Goal: Task Accomplishment & Management: Complete application form

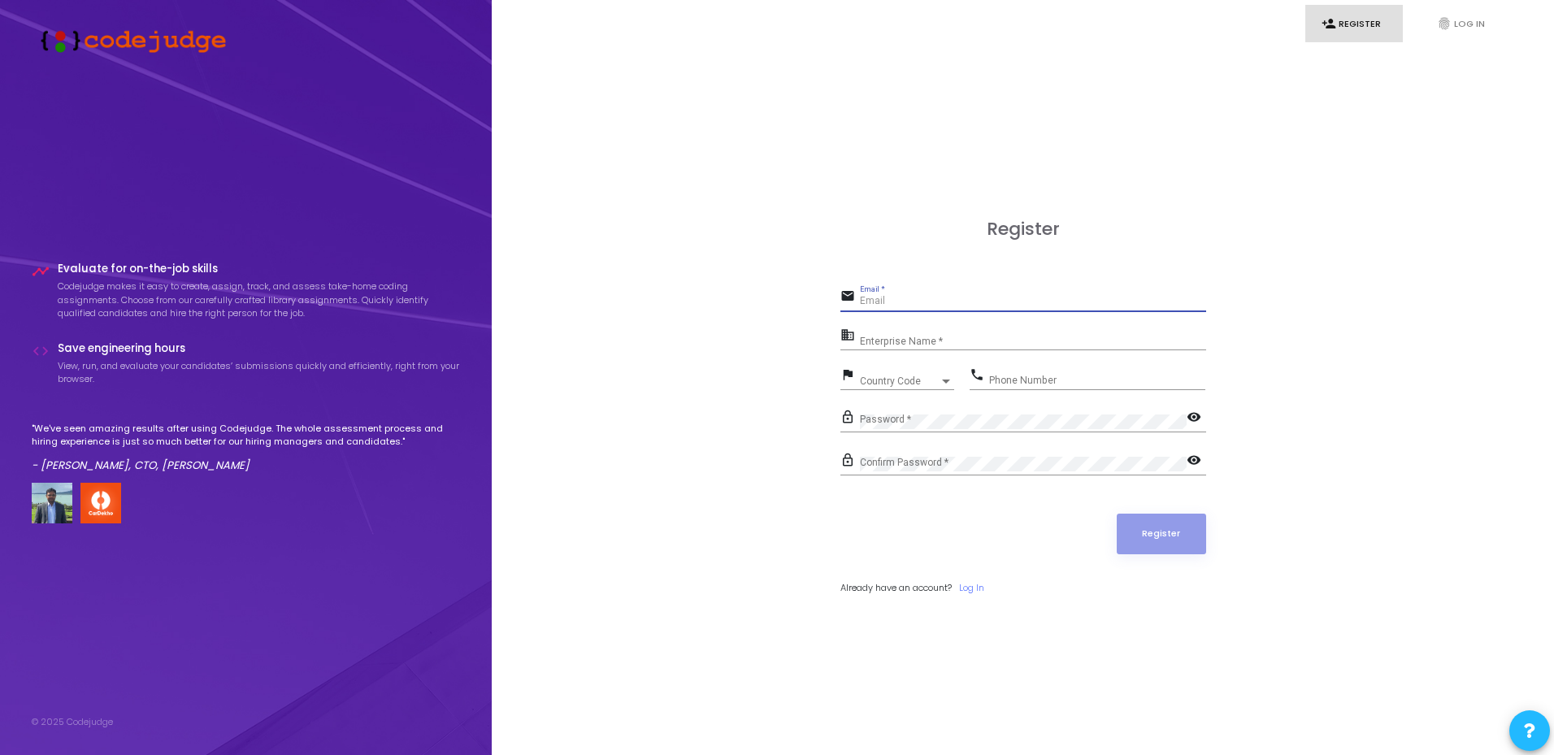
click at [924, 298] on input "Email *" at bounding box center [1033, 301] width 346 height 11
type input "[EMAIL_ADDRESS][DOMAIN_NAME]"
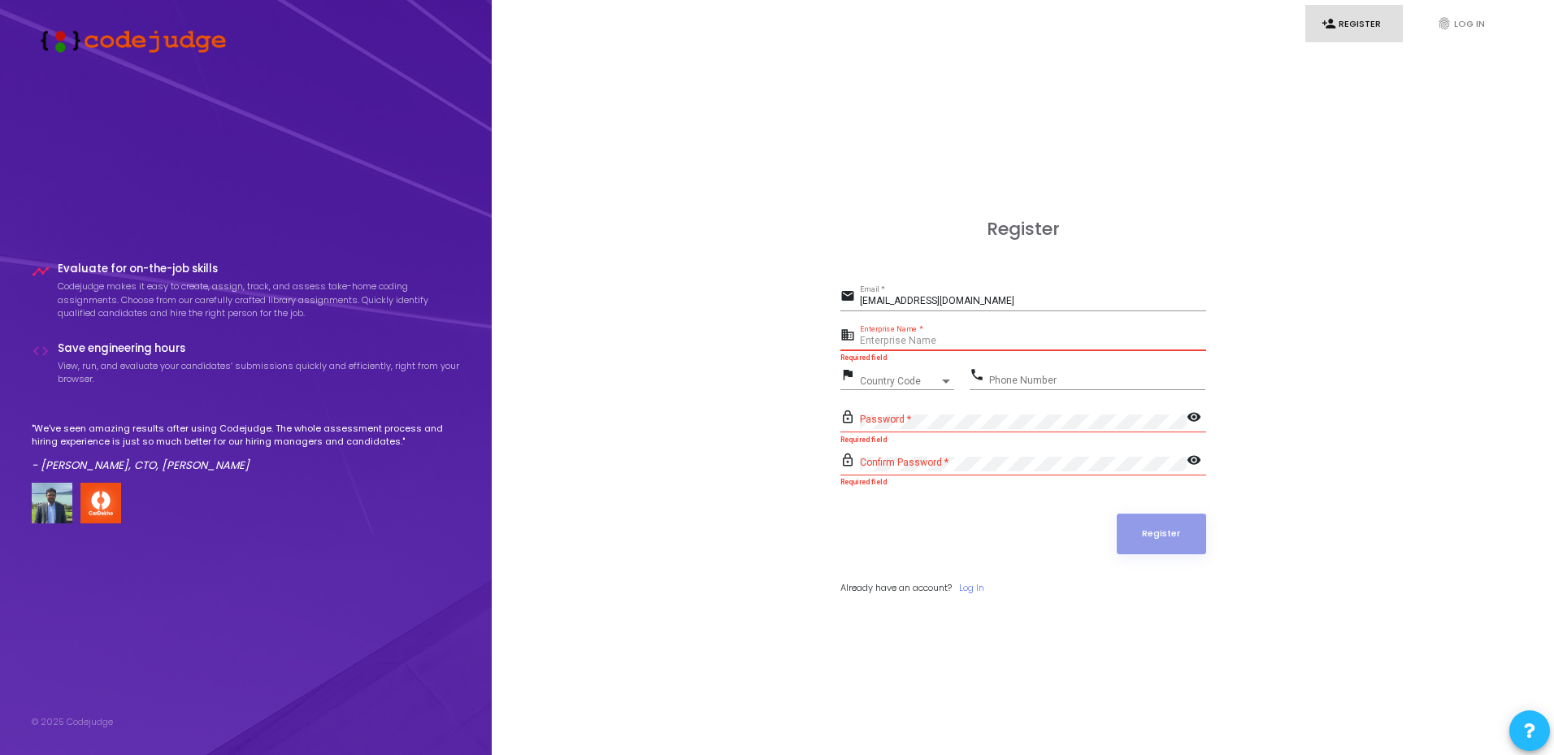
click at [924, 341] on input "Enterprise Name *" at bounding box center [1033, 341] width 346 height 11
click at [900, 378] on span "Country Code" at bounding box center [889, 380] width 58 height 11
type input "+91"
click at [1185, 331] on div at bounding box center [777, 377] width 1554 height 755
click at [1038, 369] on div "Phone Number" at bounding box center [1097, 377] width 216 height 25
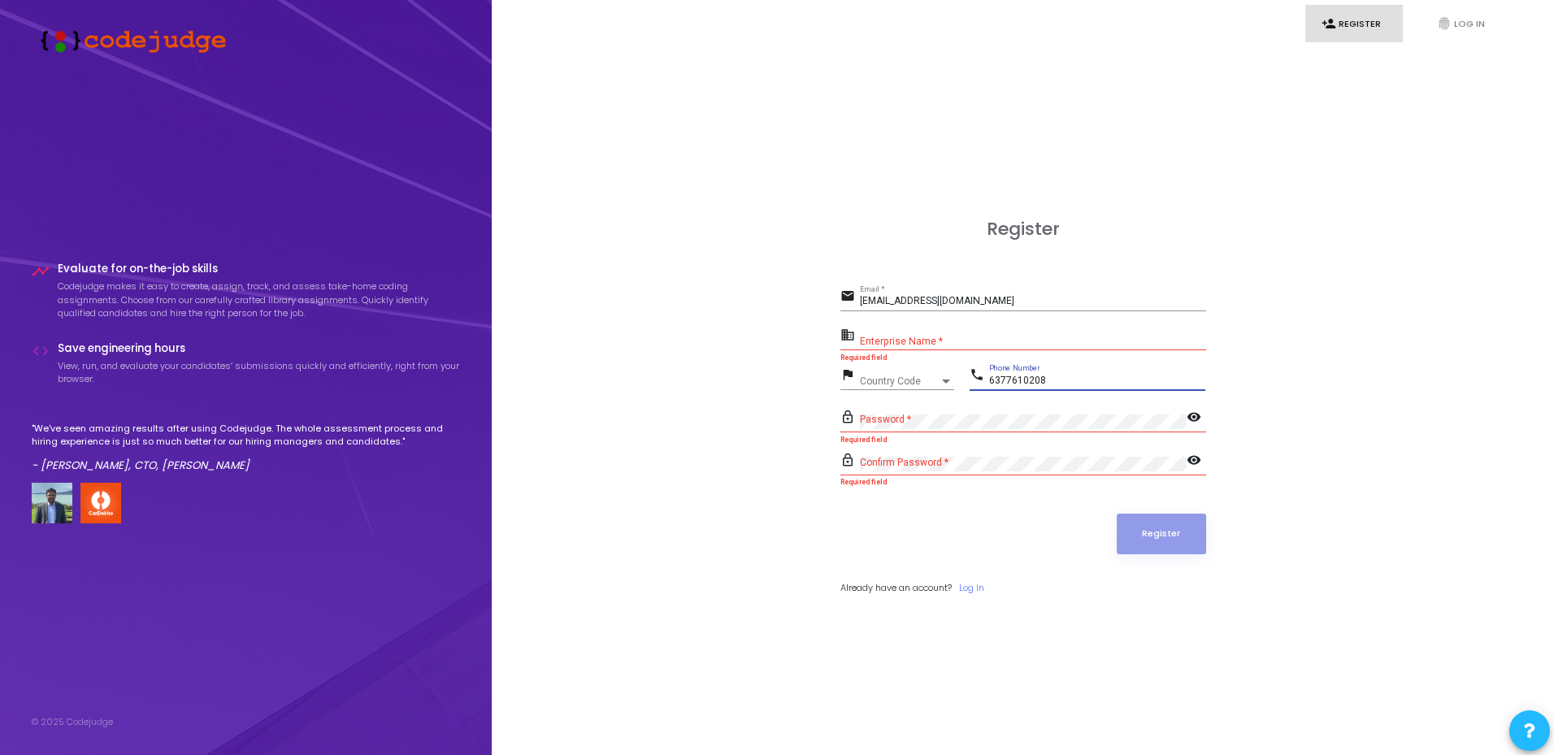
type input "6377610208"
click at [900, 385] on span "Country Code" at bounding box center [889, 380] width 58 height 11
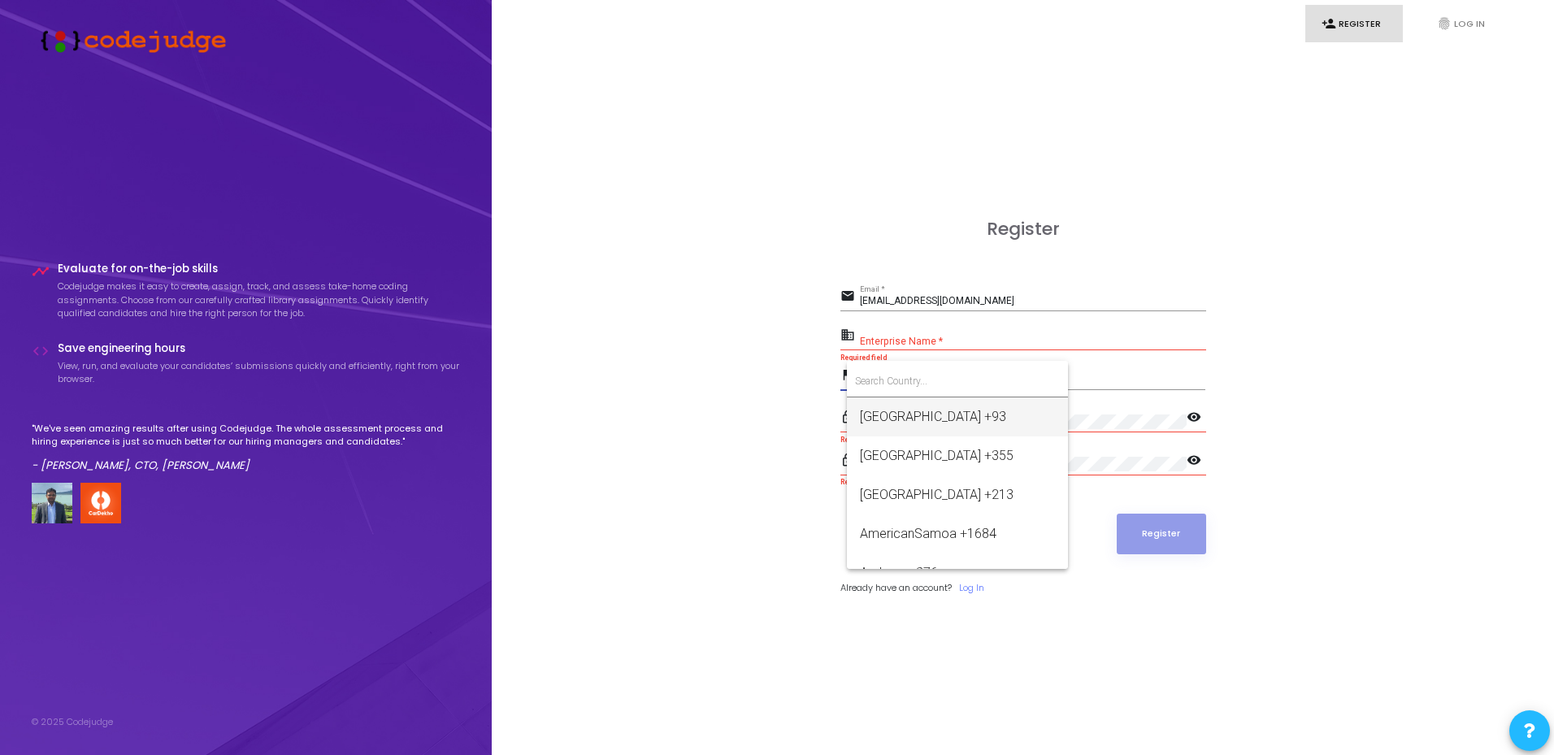
click at [926, 342] on div at bounding box center [777, 377] width 1554 height 755
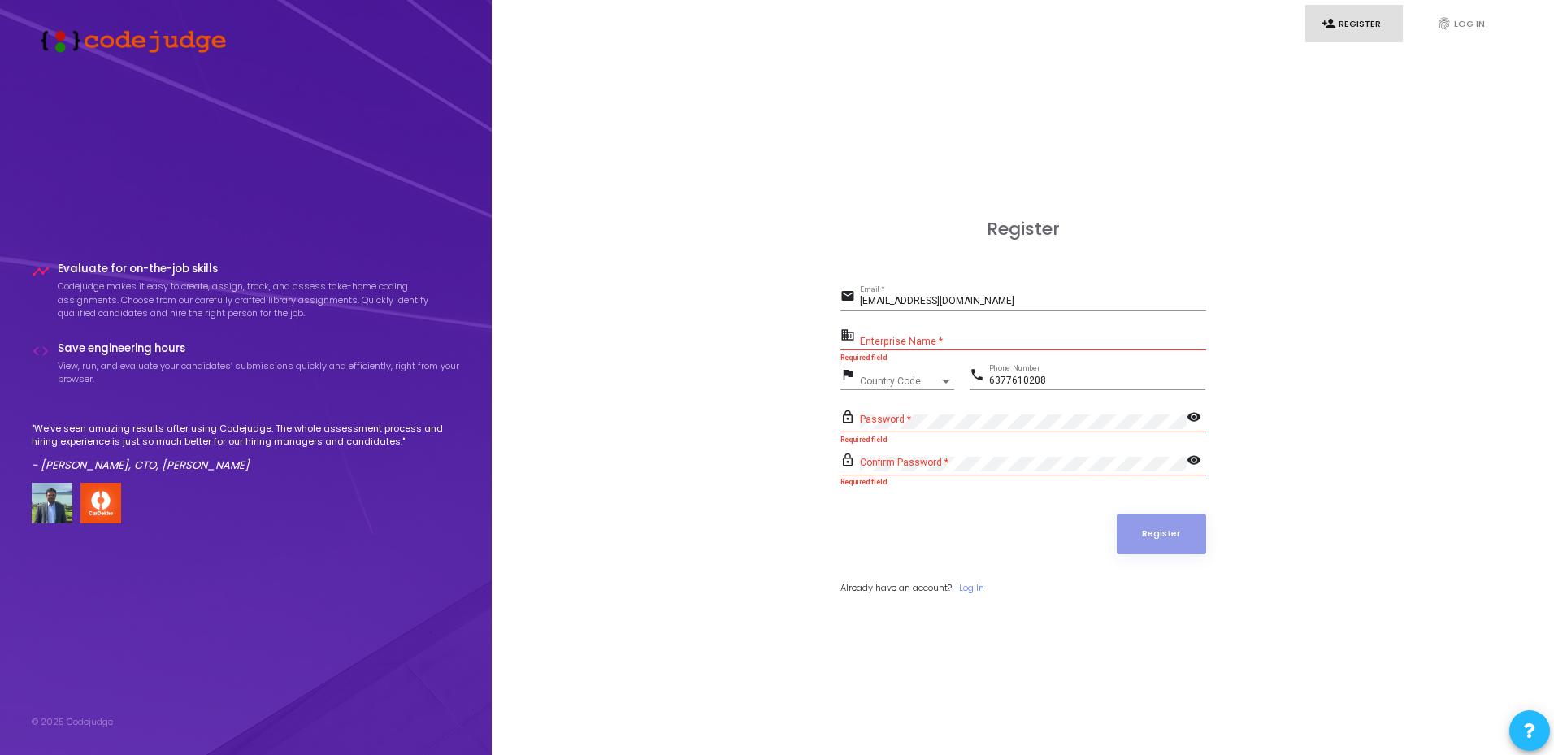
click at [926, 342] on input "Enterprise Name *" at bounding box center [1033, 341] width 346 height 11
type input "[PERSON_NAME]"
click at [891, 384] on span "Country Code" at bounding box center [889, 380] width 58 height 11
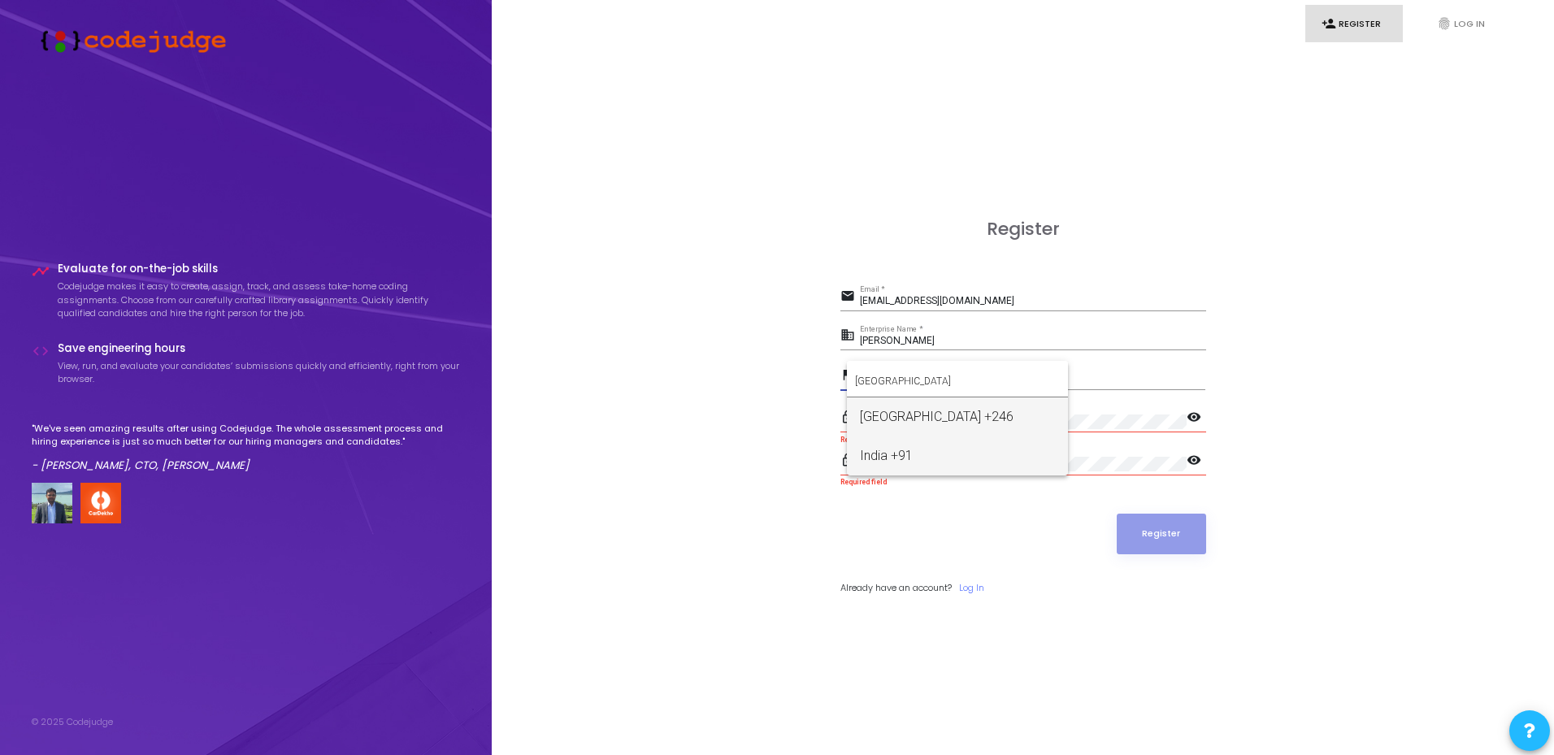
type input "[GEOGRAPHIC_DATA]"
click at [890, 456] on span "India +91" at bounding box center [957, 455] width 195 height 39
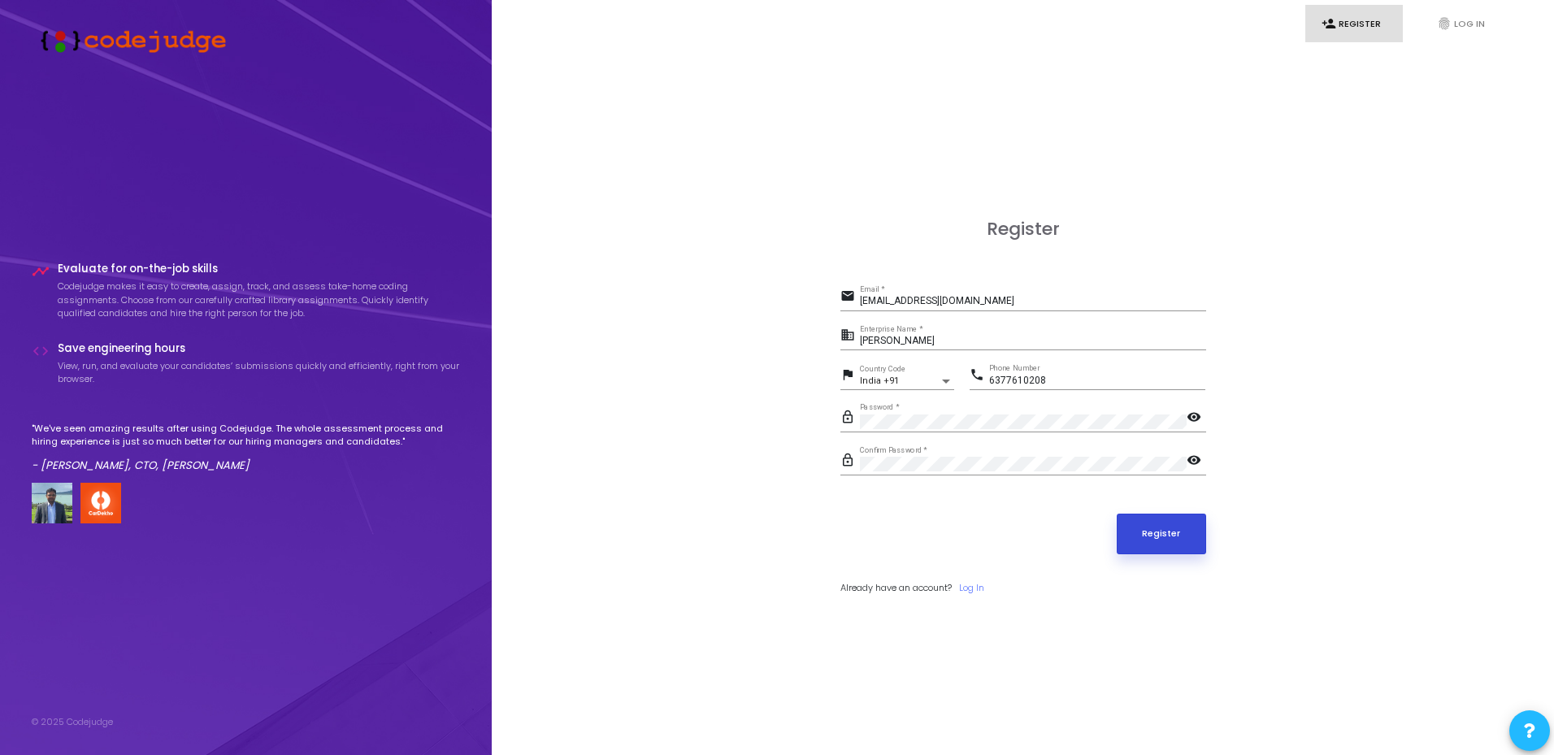
click at [1117, 531] on button "Register" at bounding box center [1161, 534] width 89 height 41
click at [950, 560] on form "email [EMAIL_ADDRESS][DOMAIN_NAME] Email * business [PERSON_NAME] Enterprise Na…" at bounding box center [1023, 440] width 366 height 310
click at [1428, 18] on link "fingerprint Log In" at bounding box center [1470, 24] width 98 height 38
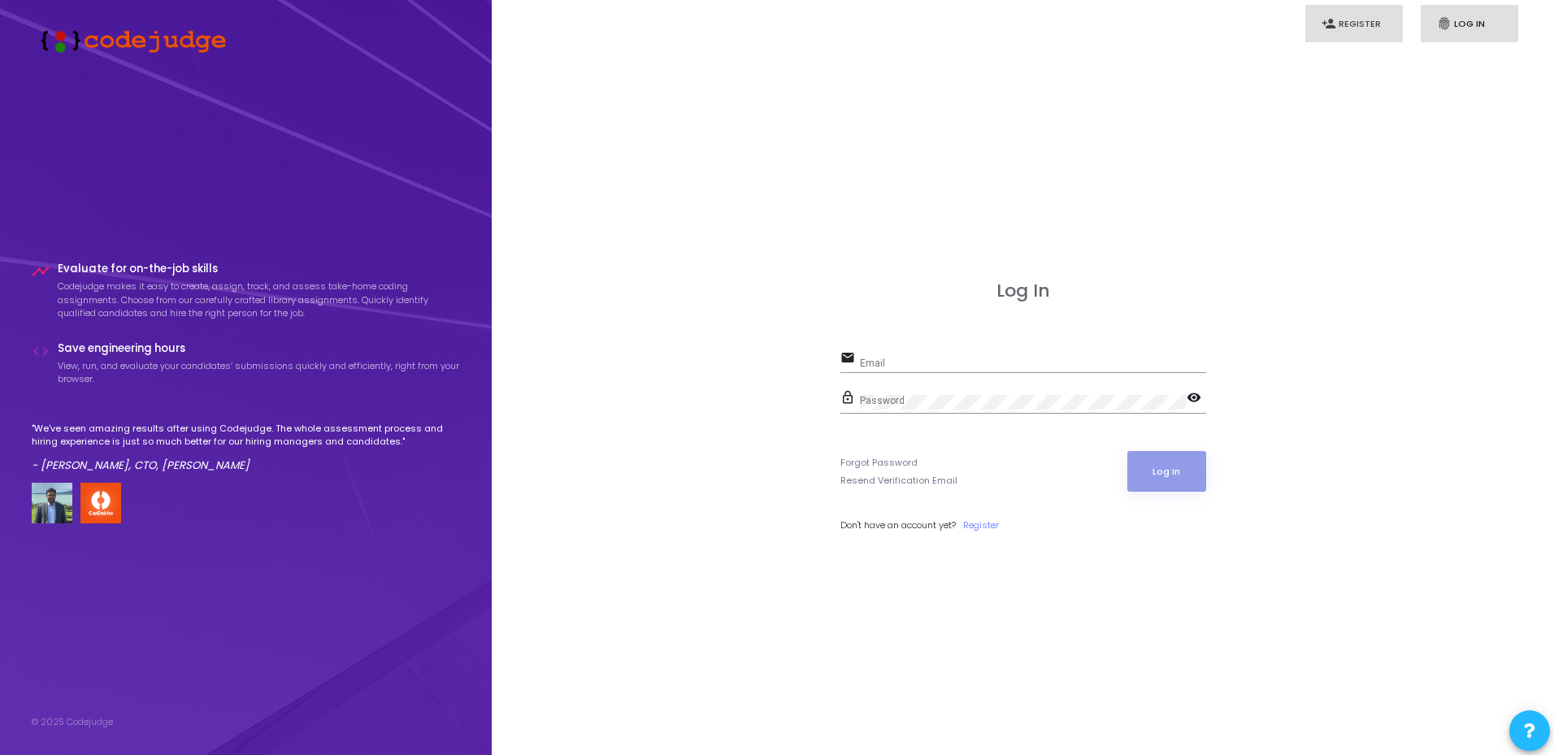
click at [1383, 13] on link "person_add Register" at bounding box center [1354, 24] width 98 height 38
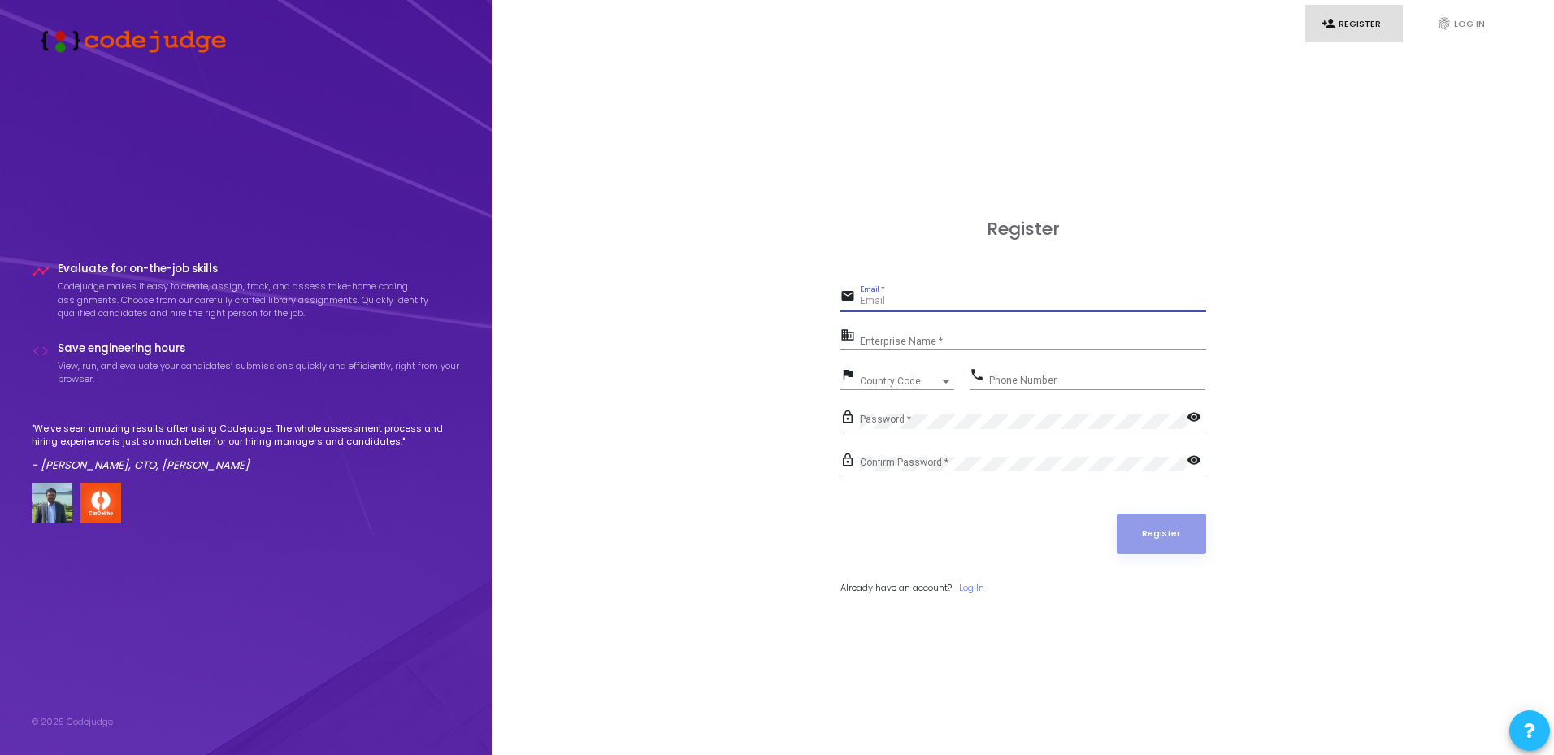
click at [974, 296] on input "Email *" at bounding box center [1033, 301] width 346 height 11
click at [817, 601] on div "Register email Email * Required field business Enterprise Name * flag Country C…" at bounding box center [1023, 424] width 1026 height 755
click at [1007, 296] on input "Email *" at bounding box center [1033, 301] width 346 height 11
type input "[EMAIL_ADDRESS][DOMAIN_NAME]"
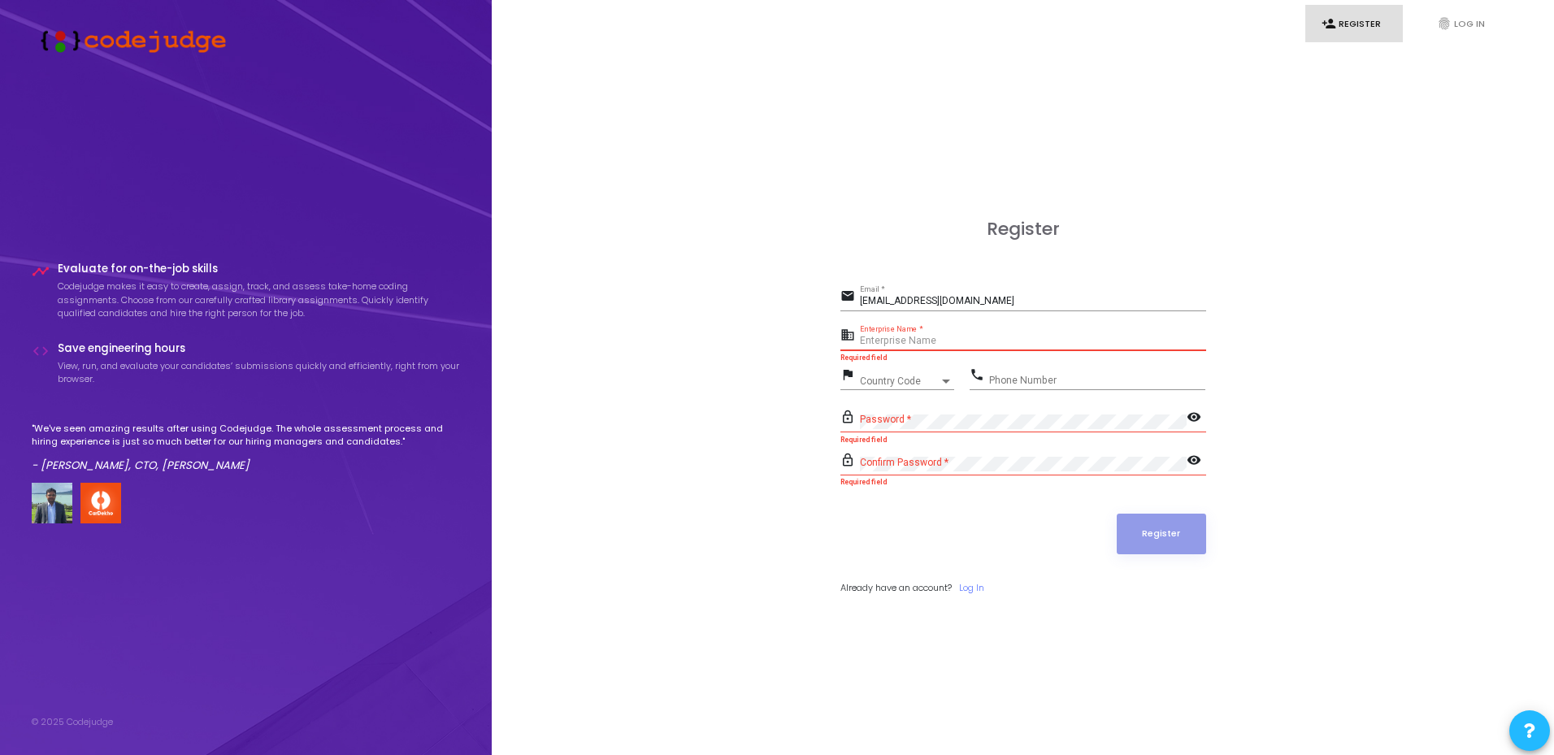
click at [910, 336] on input "Enterprise Name *" at bounding box center [1033, 341] width 346 height 11
type input "[PERSON_NAME]"
click at [896, 384] on span "Country Code" at bounding box center [889, 380] width 58 height 11
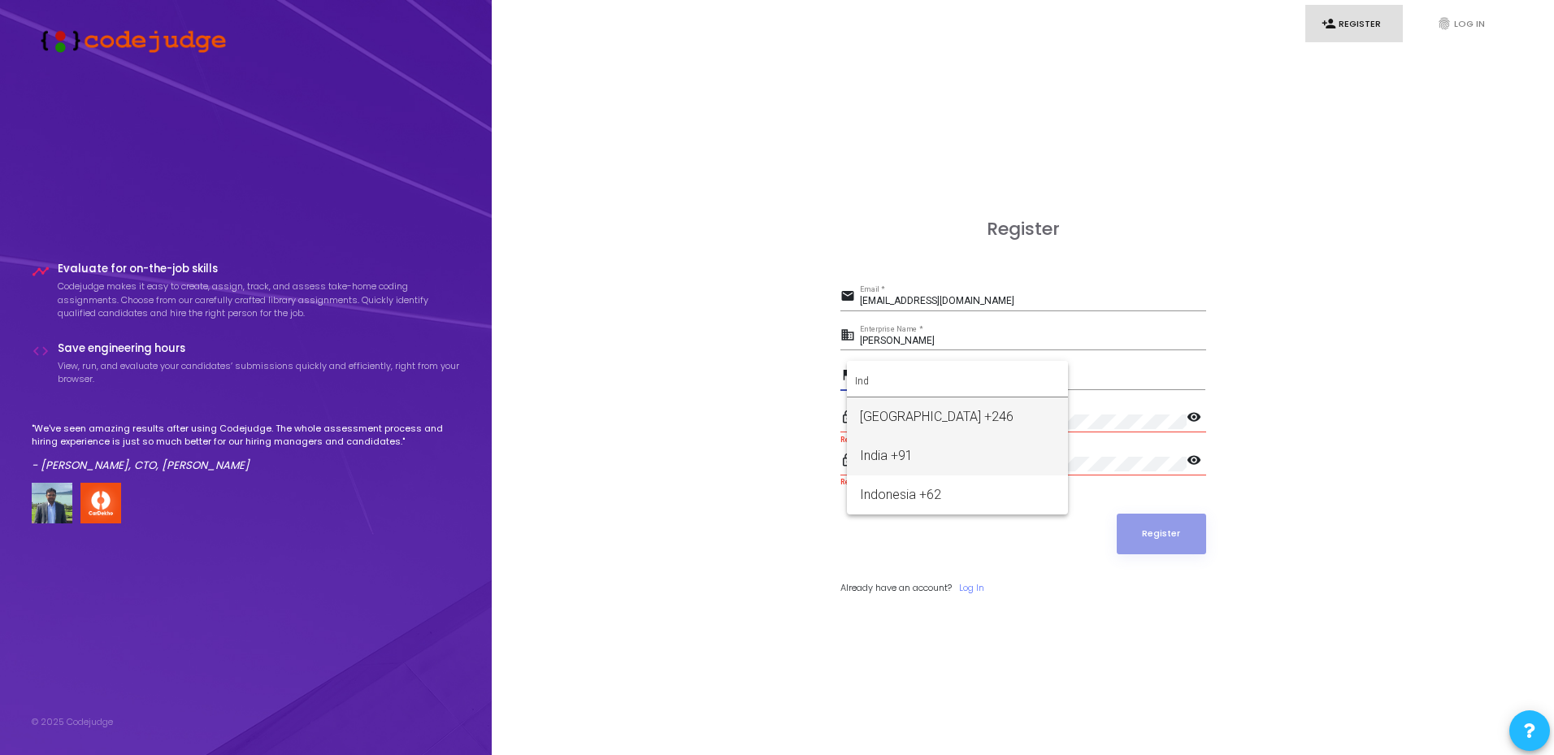
type input "Ind"
click at [906, 457] on span "India +91" at bounding box center [957, 455] width 195 height 39
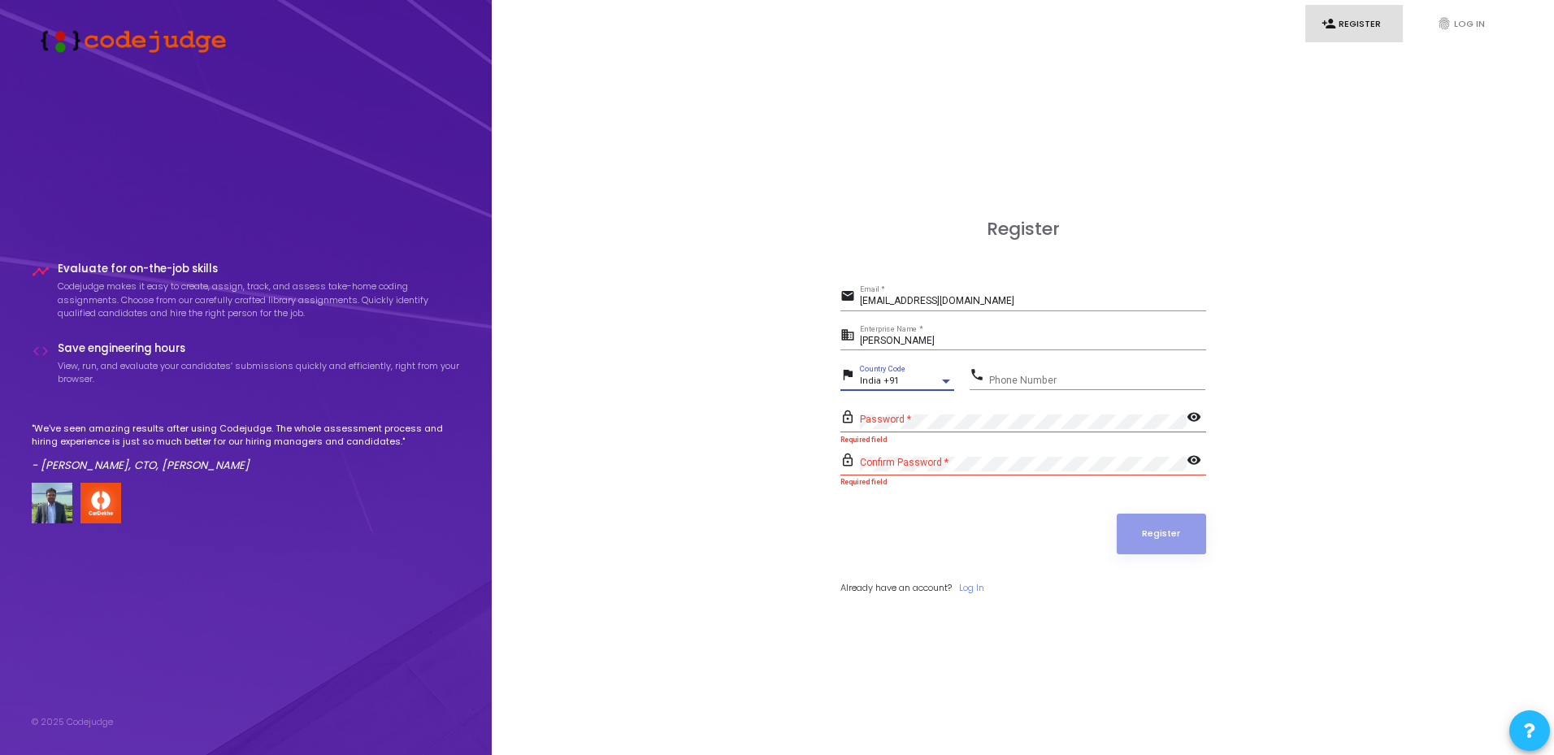
click at [1017, 377] on input "Phone Number" at bounding box center [1097, 380] width 216 height 11
type input "6377610208"
click at [1134, 536] on button "Register" at bounding box center [1161, 534] width 89 height 41
